Goal: Task Accomplishment & Management: Use online tool/utility

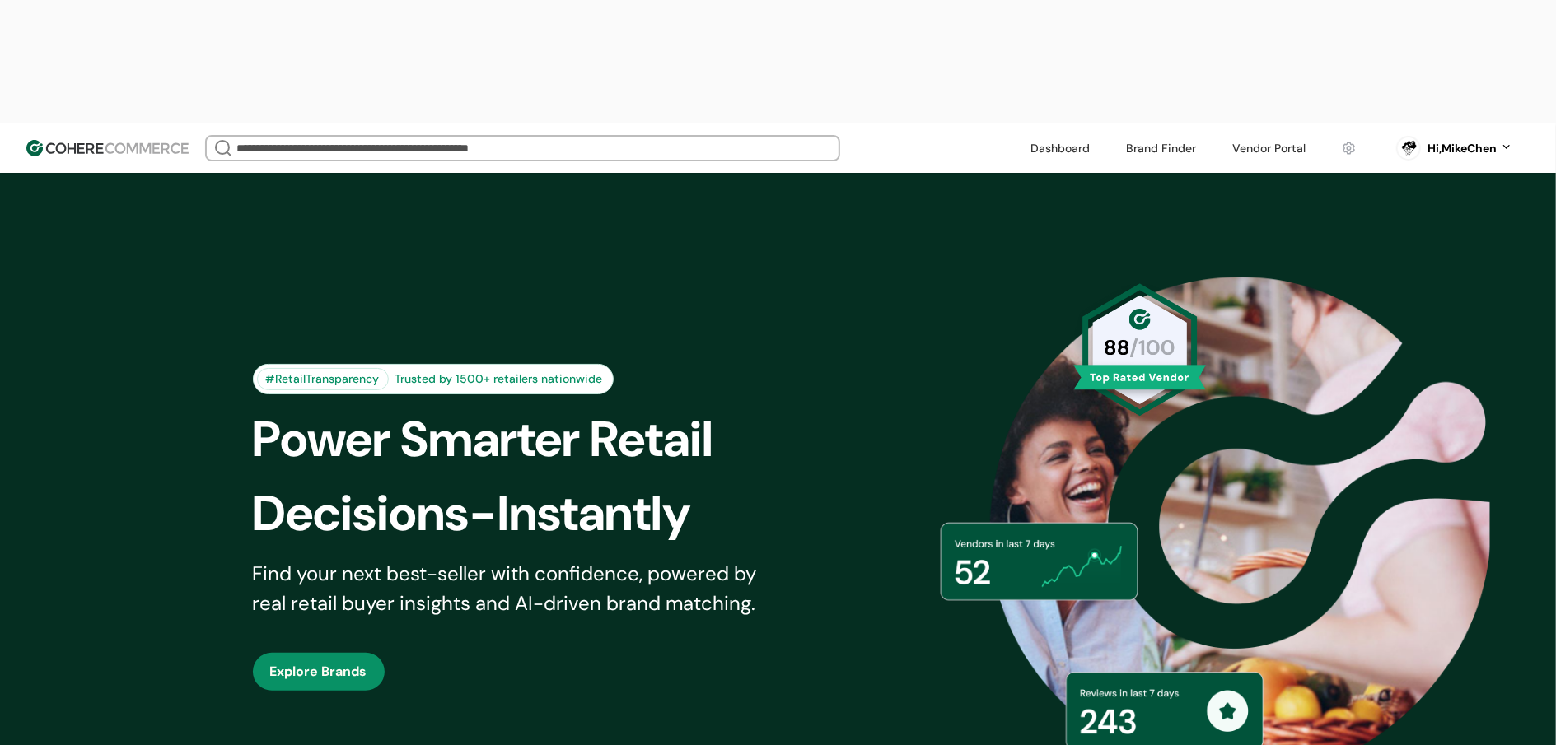
click at [1112, 136] on div "Dashboard Brand Finder Vendor Portal" at bounding box center [1193, 148] width 346 height 25
click at [1134, 136] on link at bounding box center [1161, 148] width 90 height 25
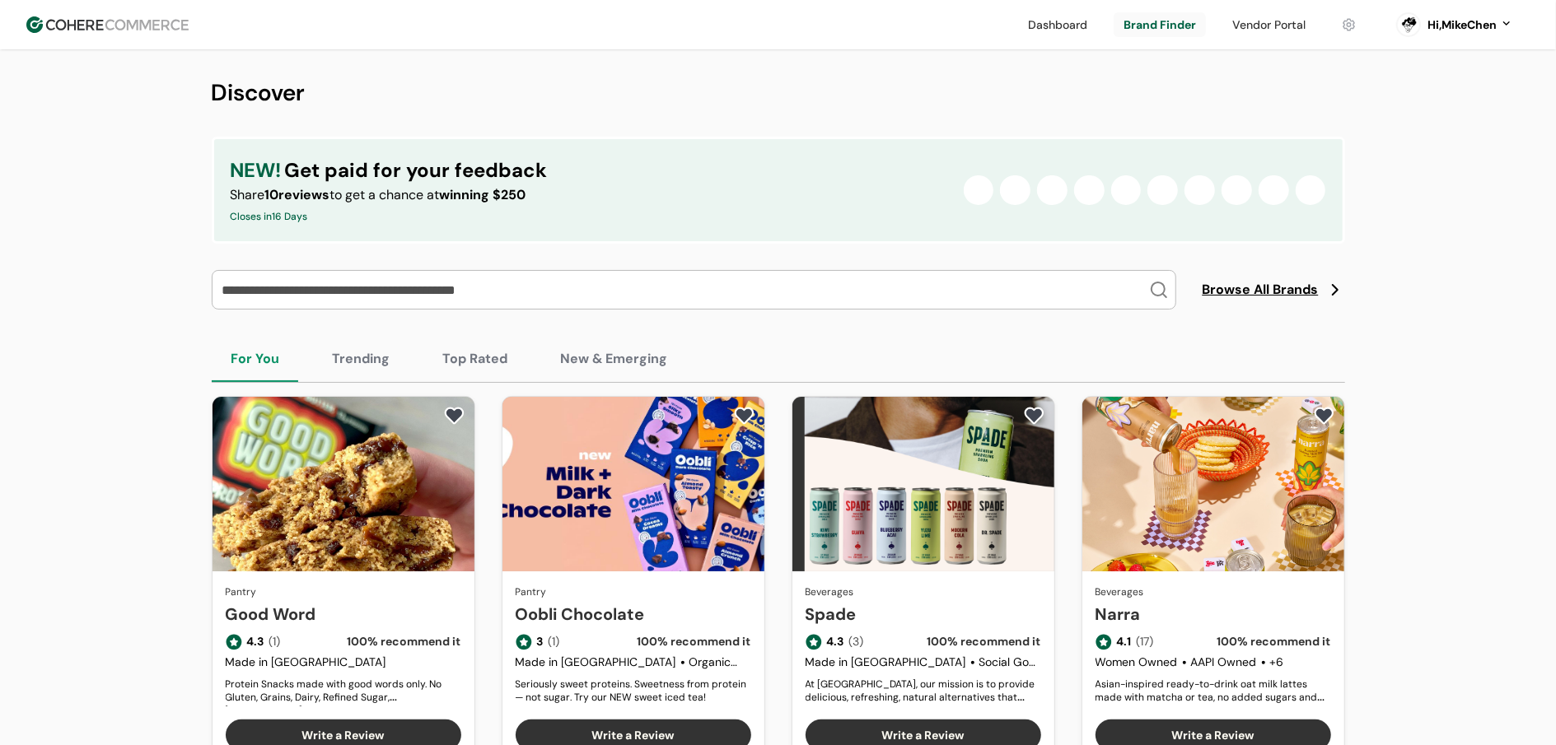
click at [484, 279] on input "search" at bounding box center [684, 290] width 930 height 38
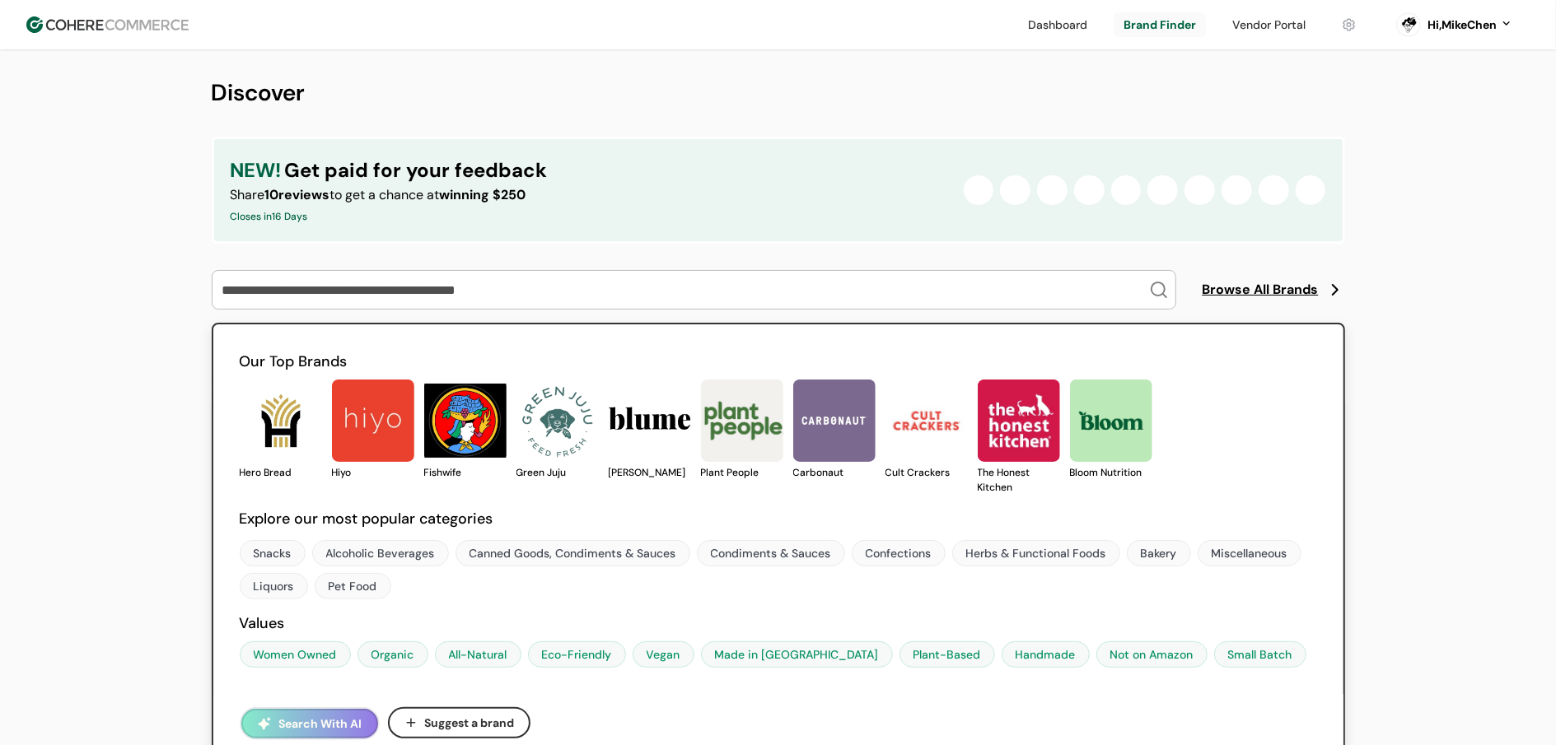
click at [350, 726] on button "Search With AI" at bounding box center [309, 724] width 137 height 30
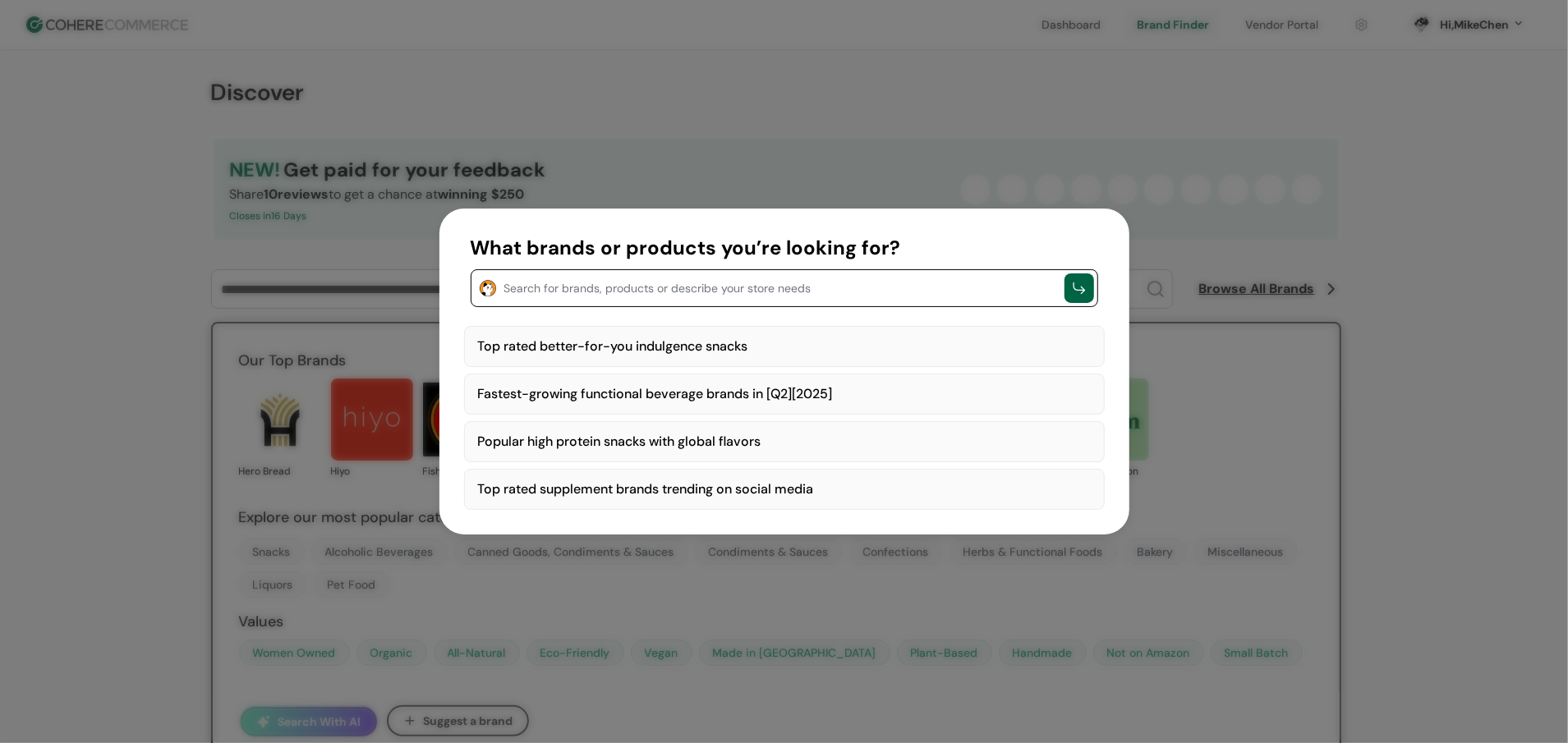
click at [771, 336] on div "Top rated better-for-you indulgence snacks" at bounding box center [784, 346] width 640 height 41
type textarea "**********"
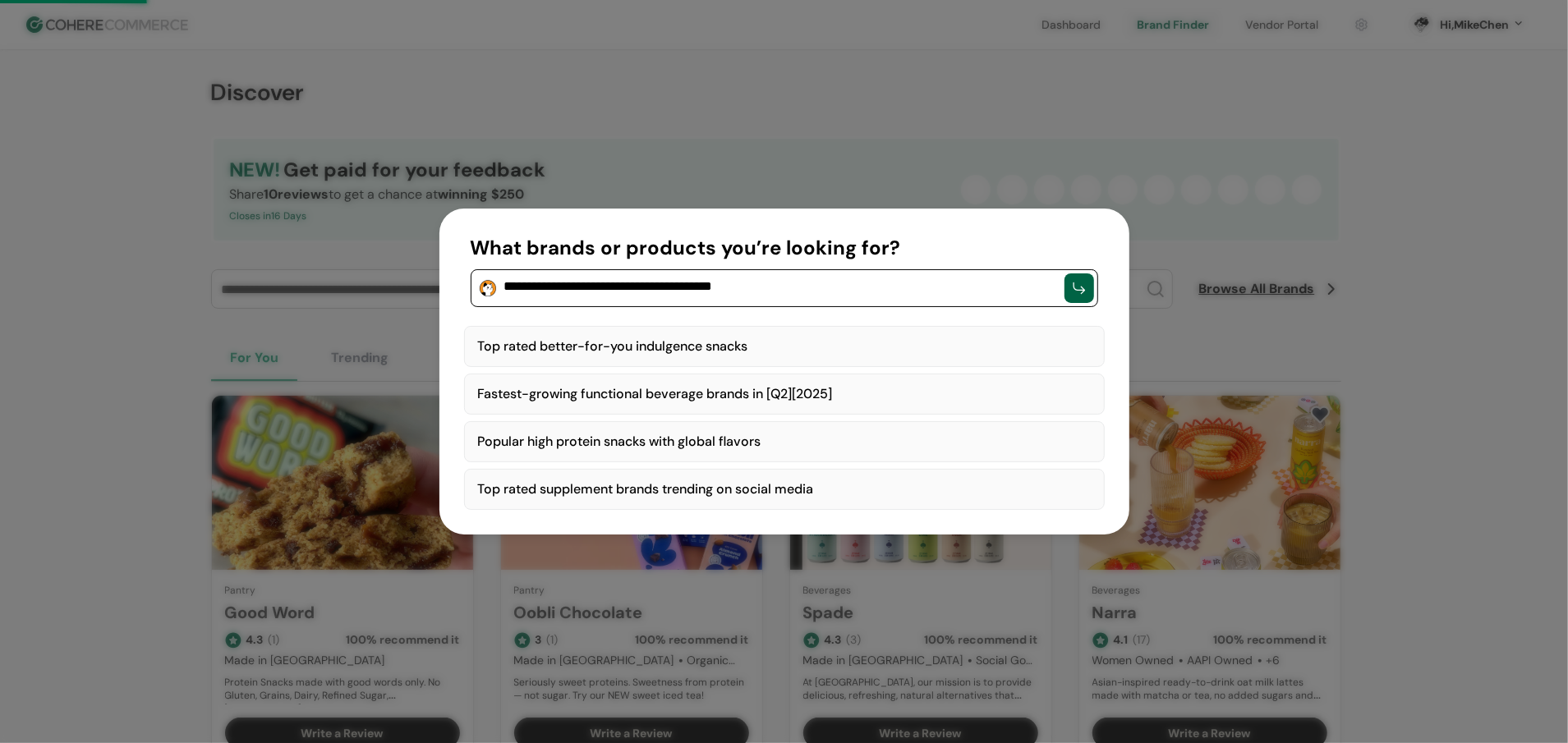
click at [765, 340] on div "Top rated better-for-you indulgence snacks" at bounding box center [784, 346] width 640 height 41
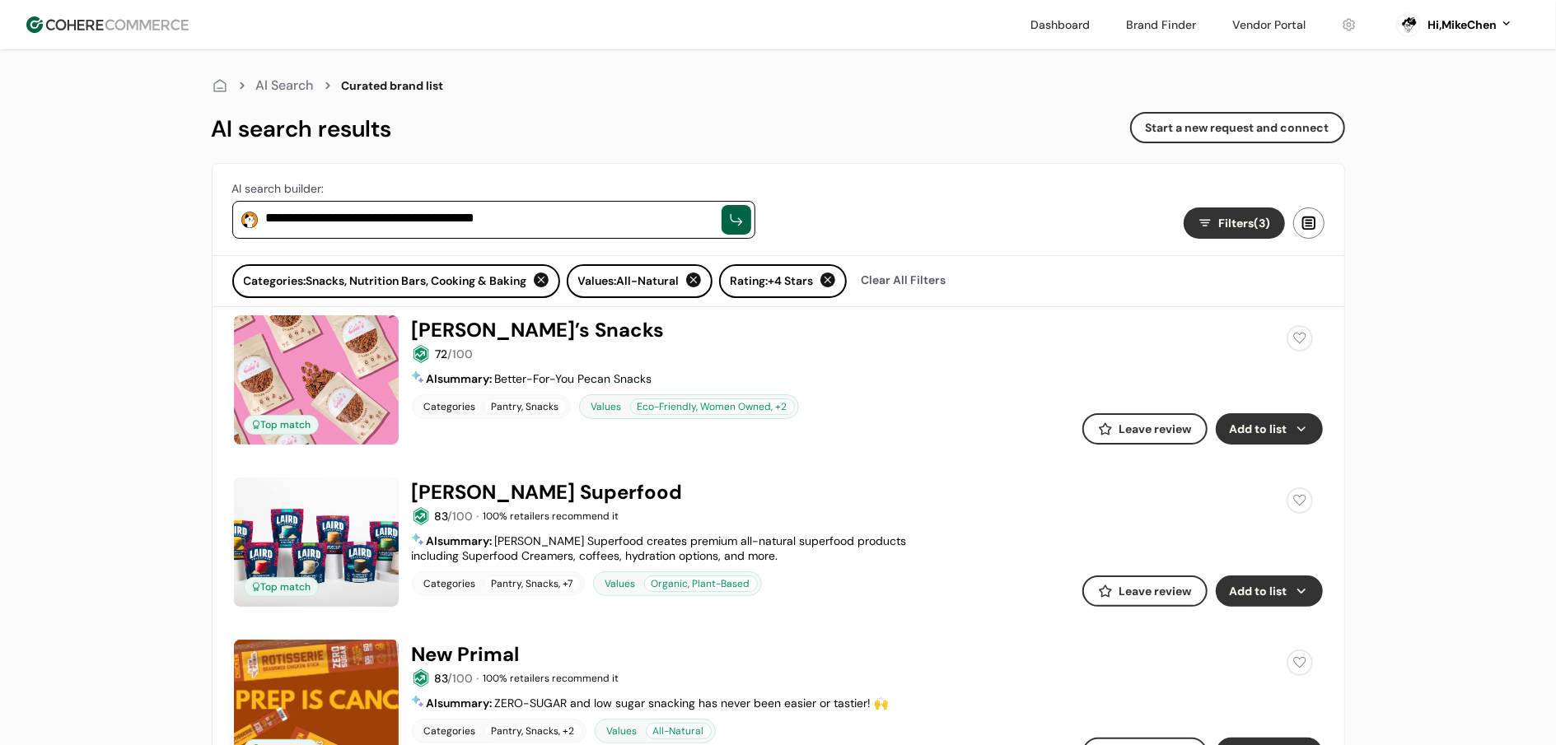
click at [1267, 443] on button "Add to list" at bounding box center [1269, 428] width 107 height 31
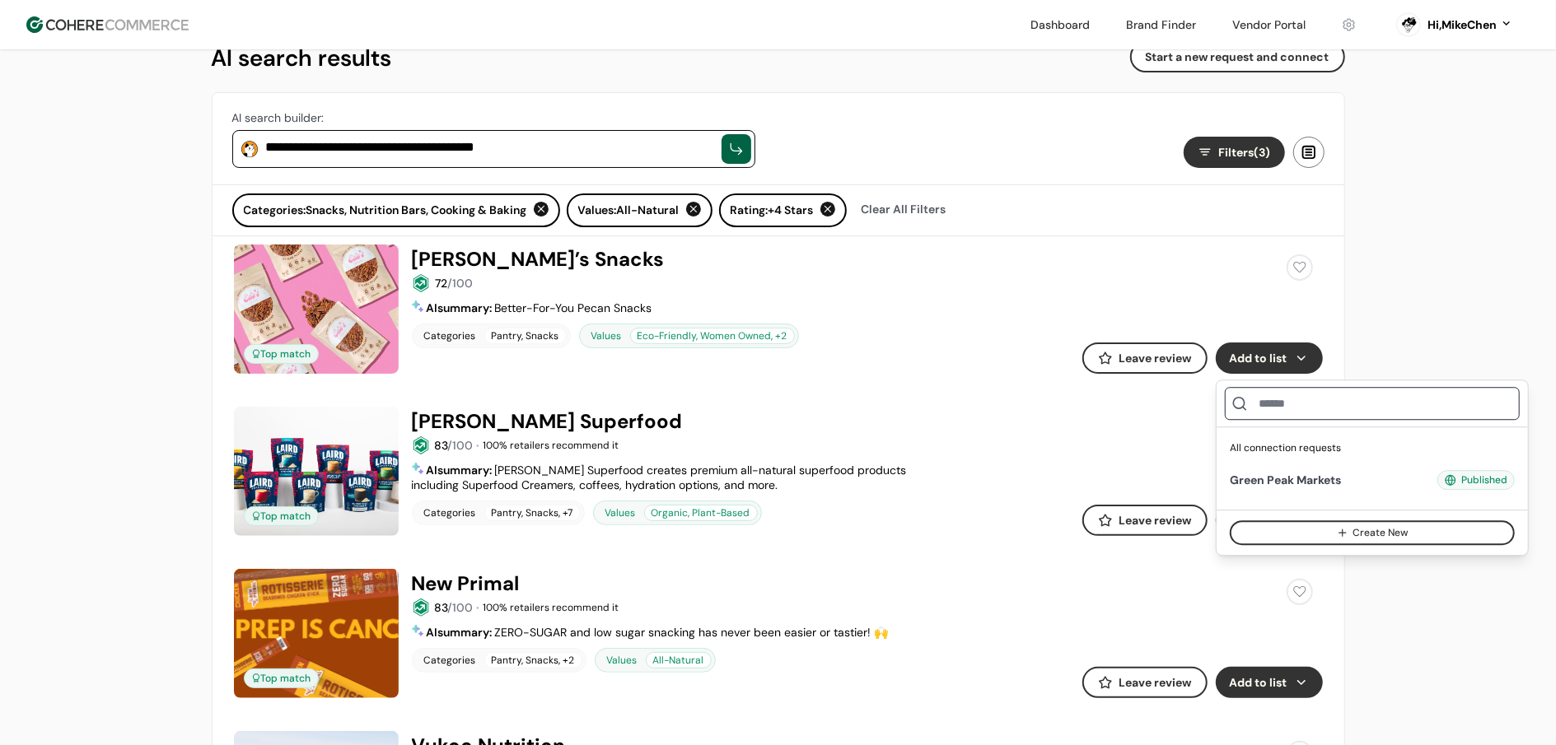
scroll to position [171, 0]
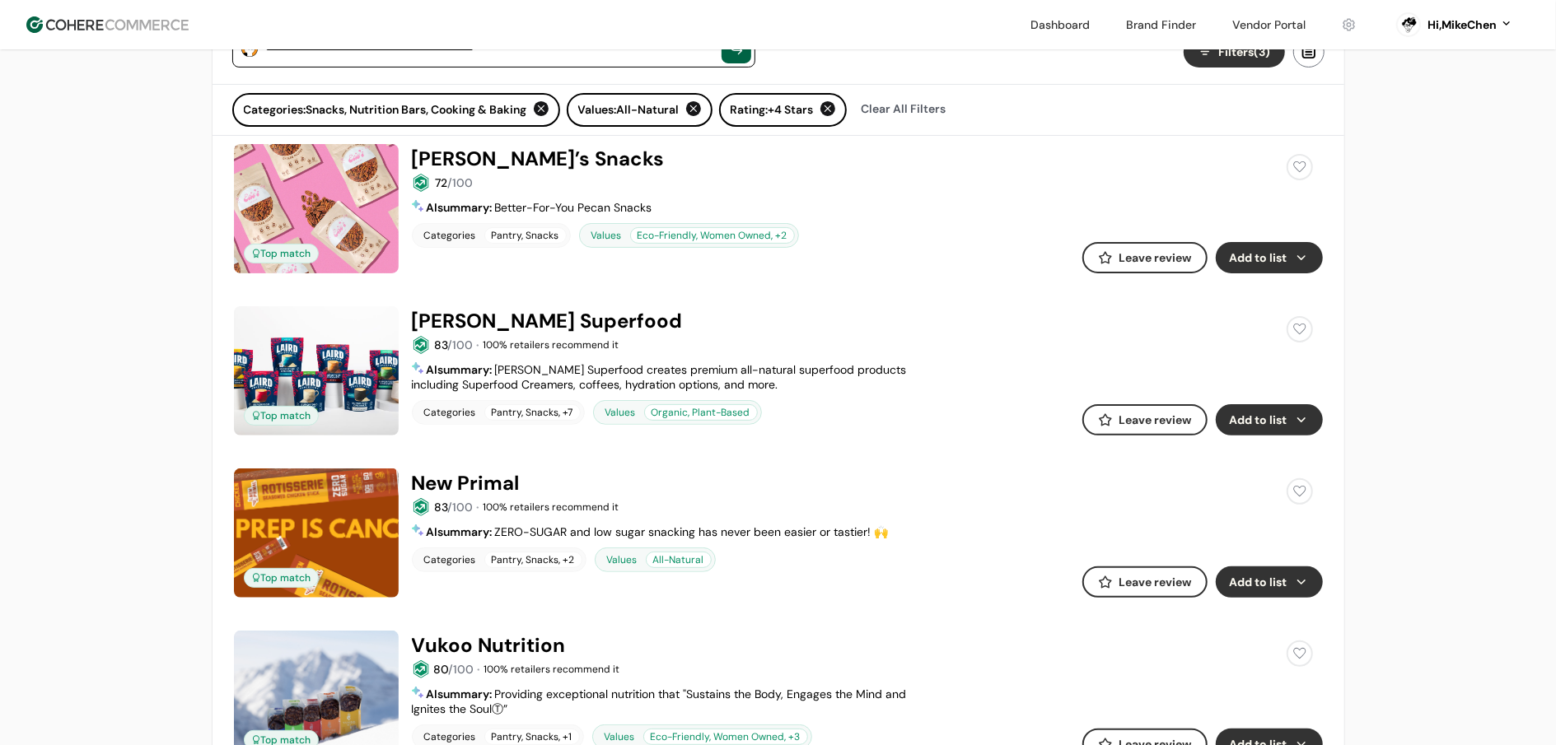
click at [1283, 428] on button "Add to list" at bounding box center [1269, 419] width 107 height 31
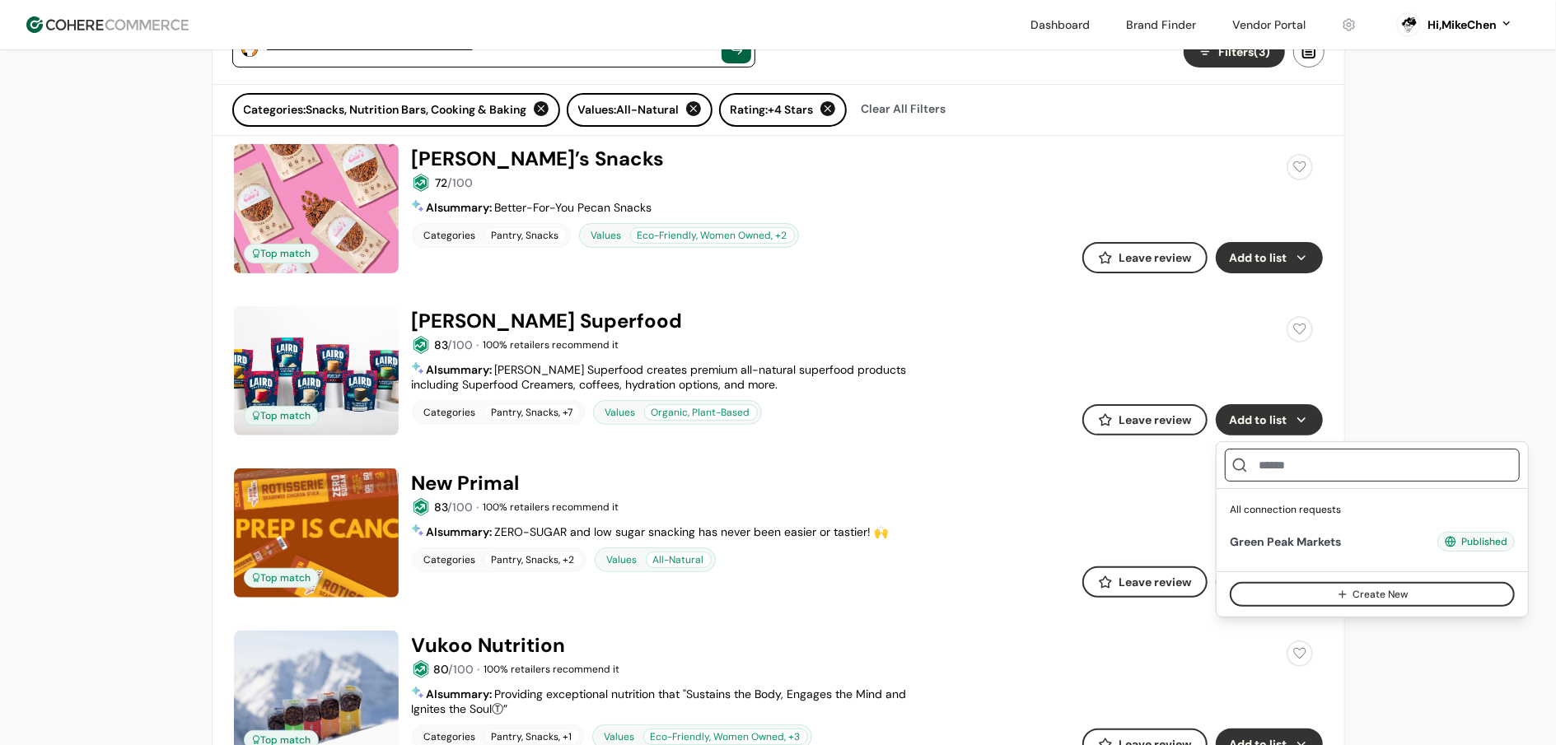
click at [1261, 16] on link at bounding box center [1268, 24] width 93 height 25
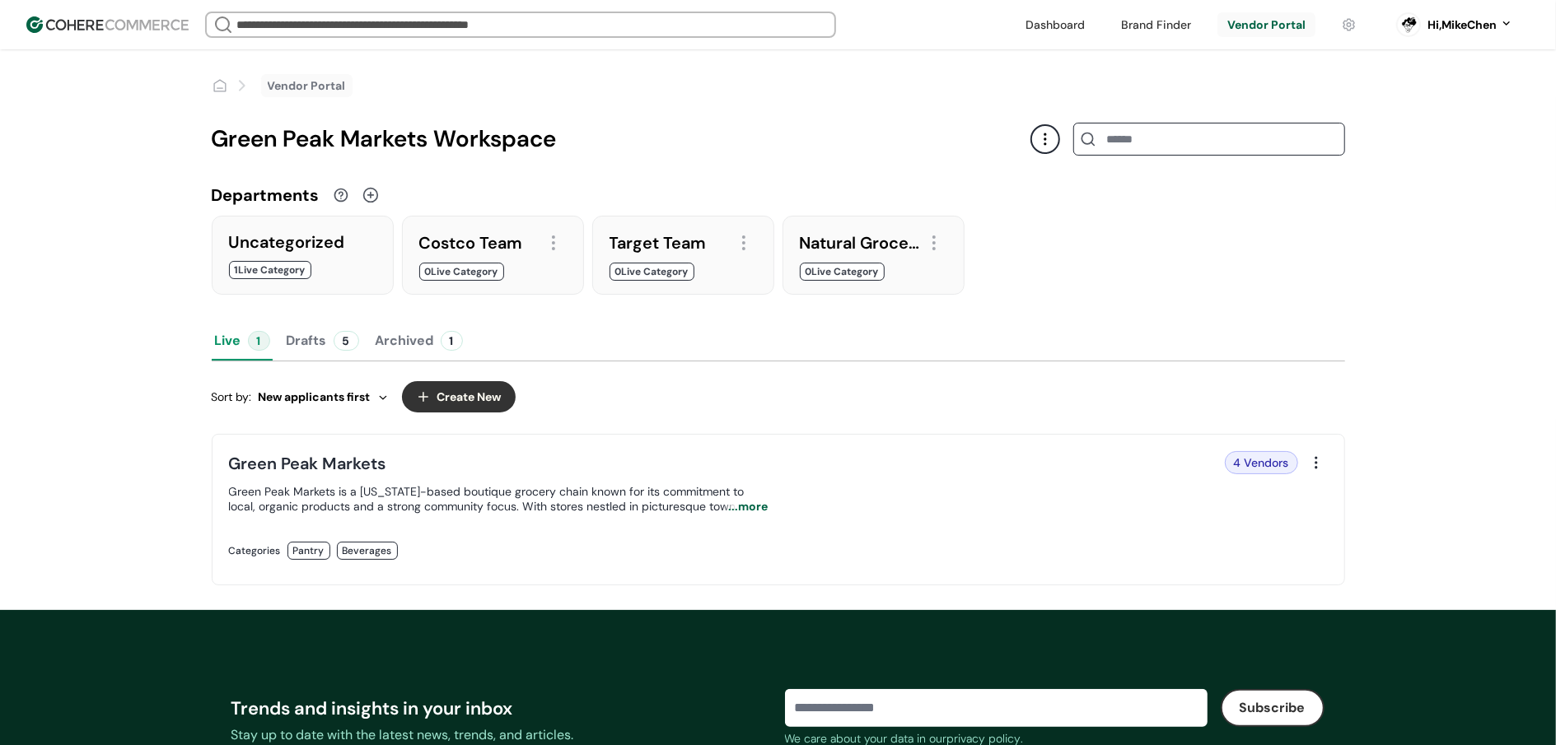
click at [320, 332] on button "Drafts 5" at bounding box center [322, 341] width 79 height 40
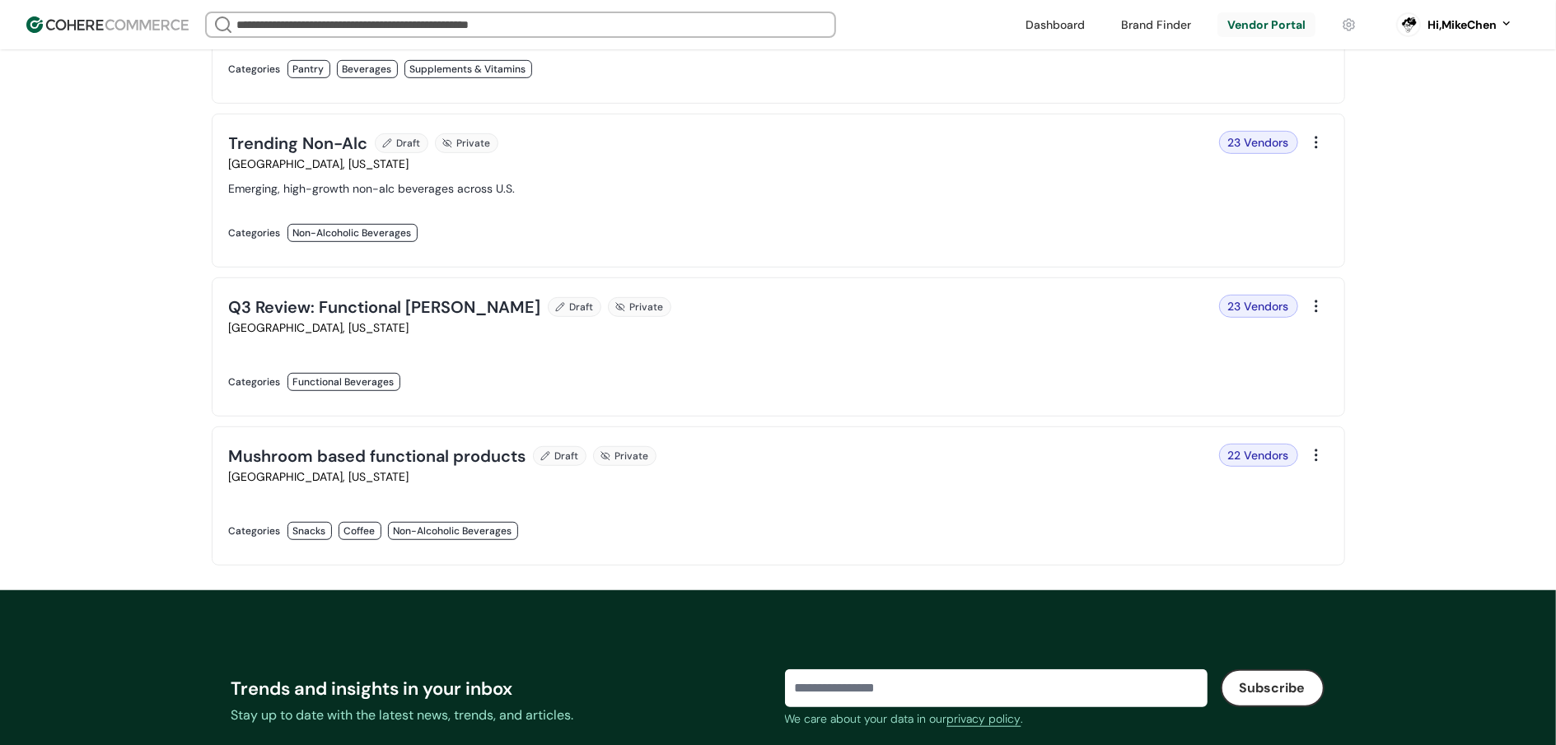
scroll to position [601, 0]
